Goal: Check status: Check status

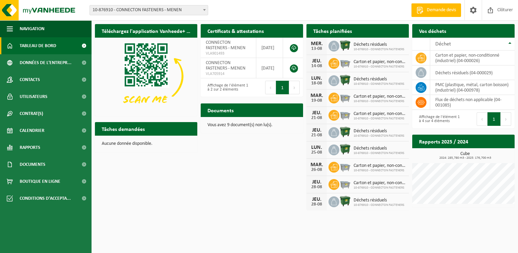
click at [161, 11] on span "10-876910 - CONNECTON FASTENERS - MENEN" at bounding box center [149, 10] width 118 height 10
click at [24, 132] on span "Calendrier" at bounding box center [32, 130] width 25 height 17
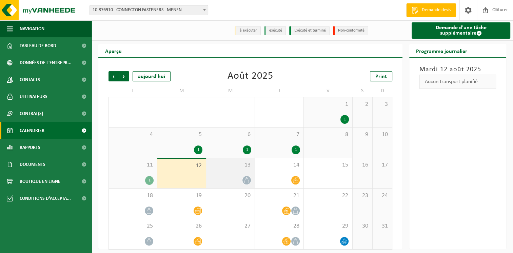
scroll to position [4, 0]
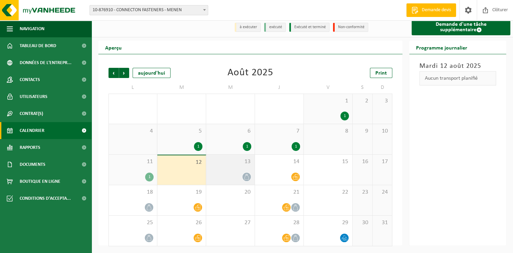
click at [239, 171] on div "13" at bounding box center [230, 170] width 49 height 30
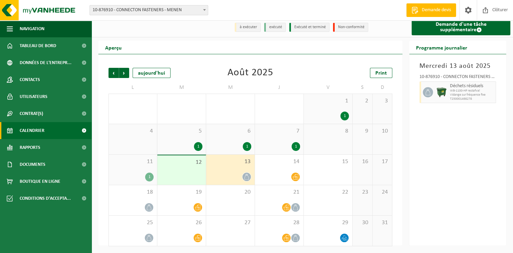
click at [141, 173] on div "1" at bounding box center [132, 177] width 41 height 9
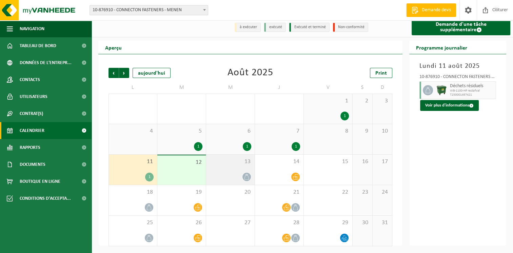
click at [229, 172] on div at bounding box center [231, 176] width 42 height 9
